Goal: Task Accomplishment & Management: Manage account settings

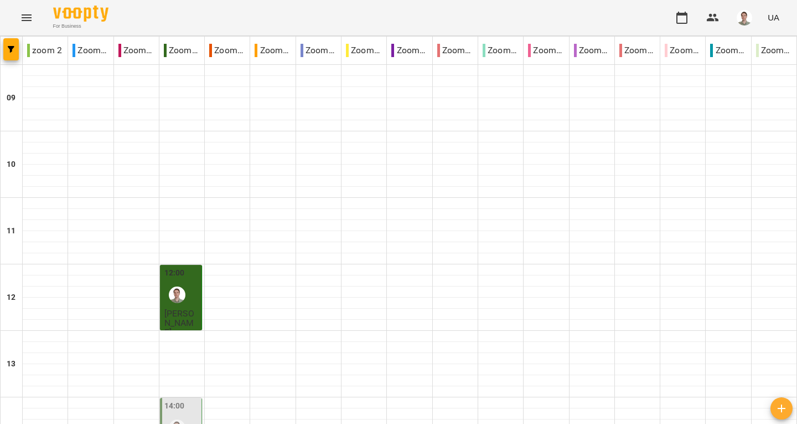
scroll to position [221, 0]
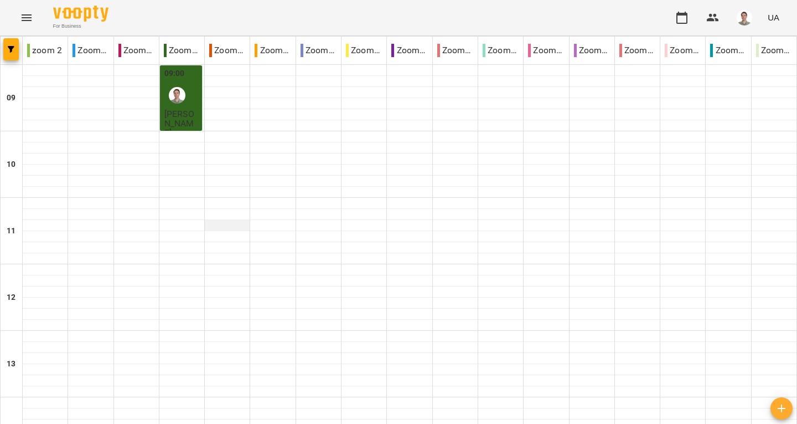
scroll to position [498, 0]
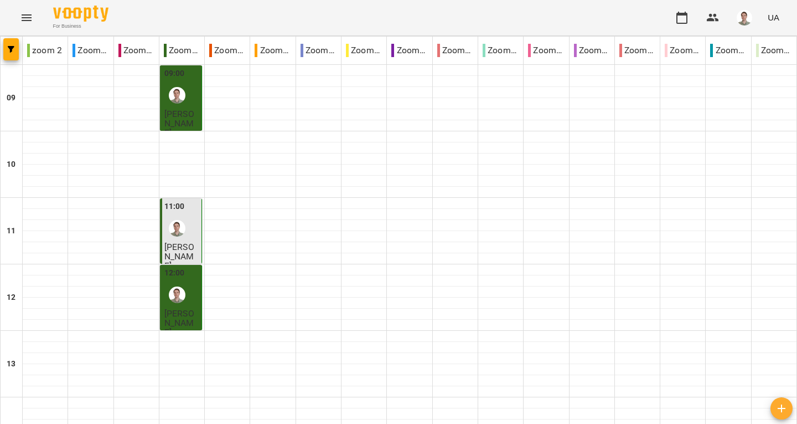
scroll to position [554, 0]
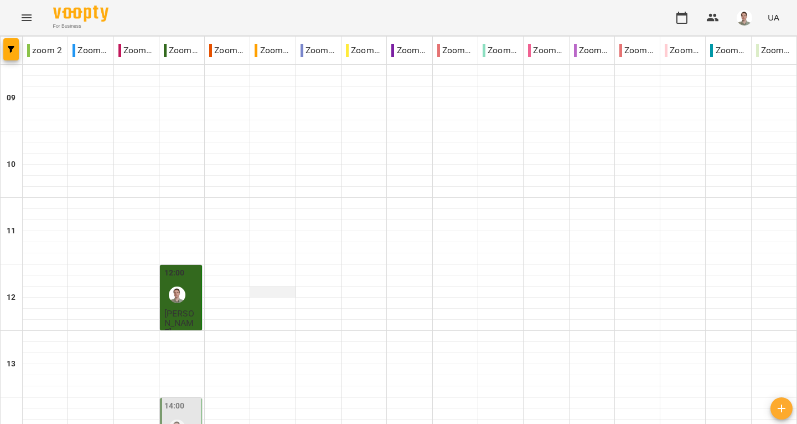
scroll to position [166, 0]
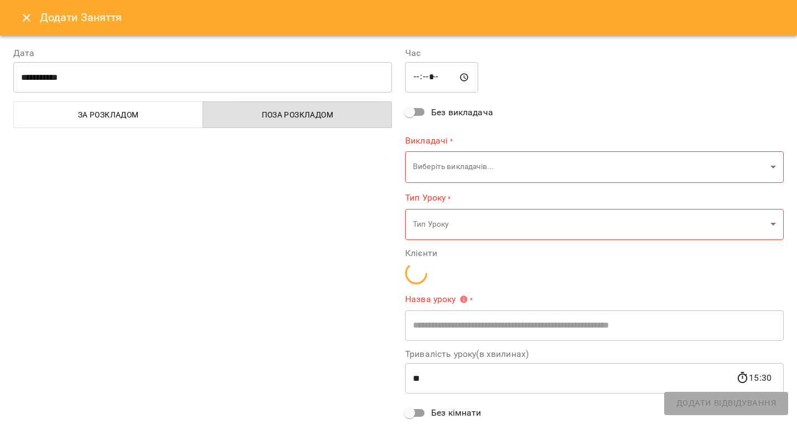
type input "**********"
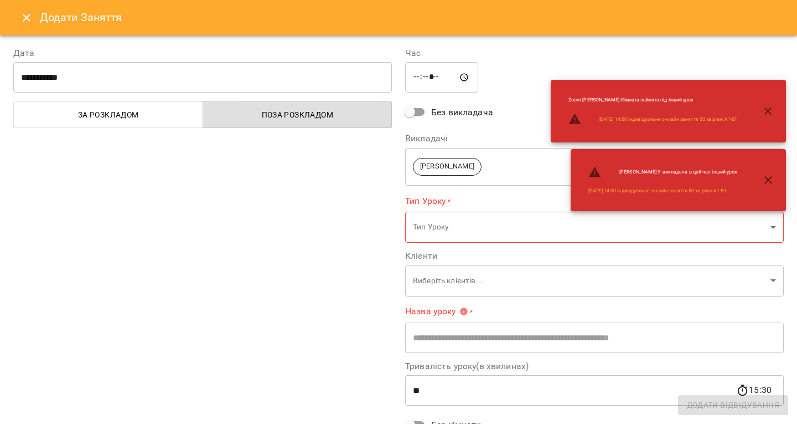
click at [23, 20] on icon "Close" at bounding box center [27, 18] width 8 height 8
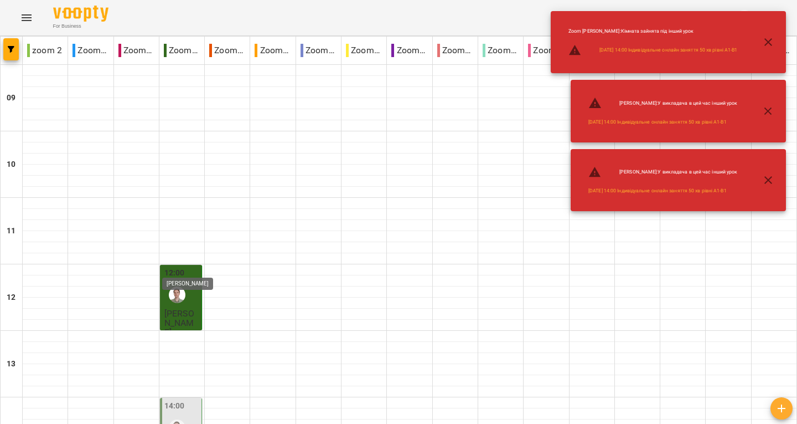
click at [178, 419] on img "Андрій" at bounding box center [177, 427] width 17 height 17
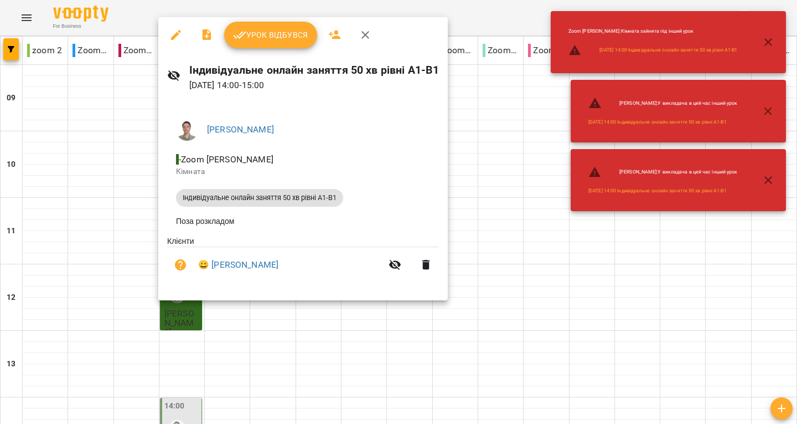
click at [253, 38] on span "Урок відбувся" at bounding box center [270, 34] width 75 height 13
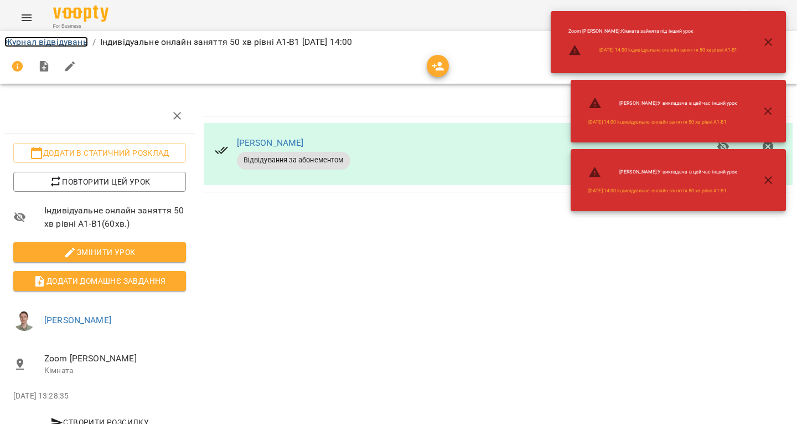
click at [42, 42] on link "Журнал відвідувань" at bounding box center [46, 42] width 84 height 11
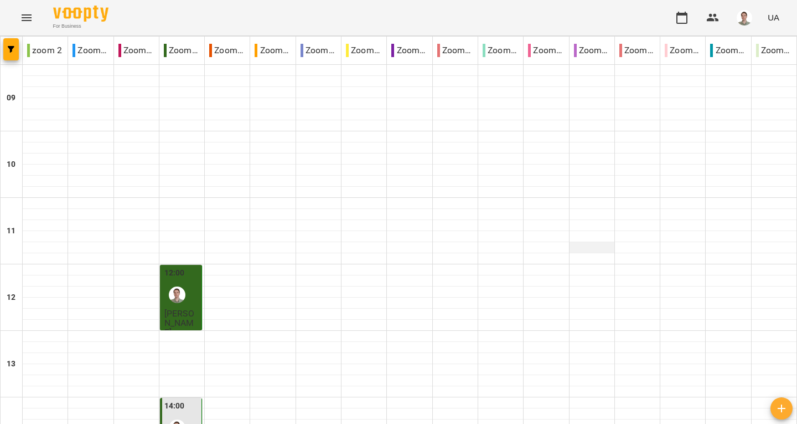
scroll to position [91, 0]
